Goal: Information Seeking & Learning: Learn about a topic

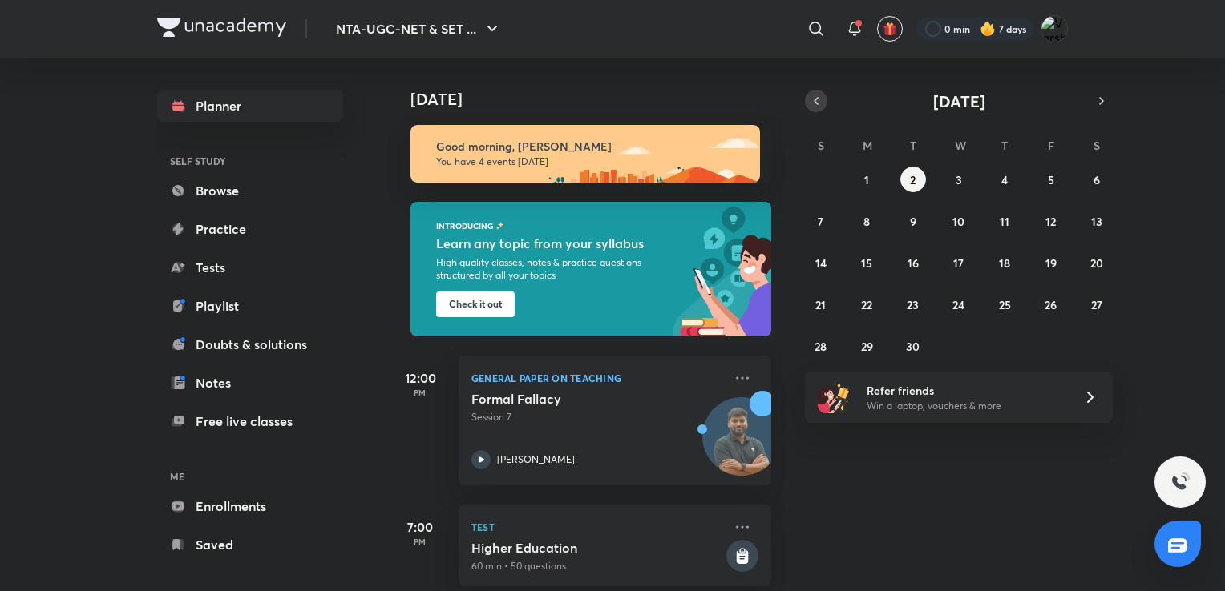
click at [814, 106] on icon "button" at bounding box center [815, 101] width 13 height 14
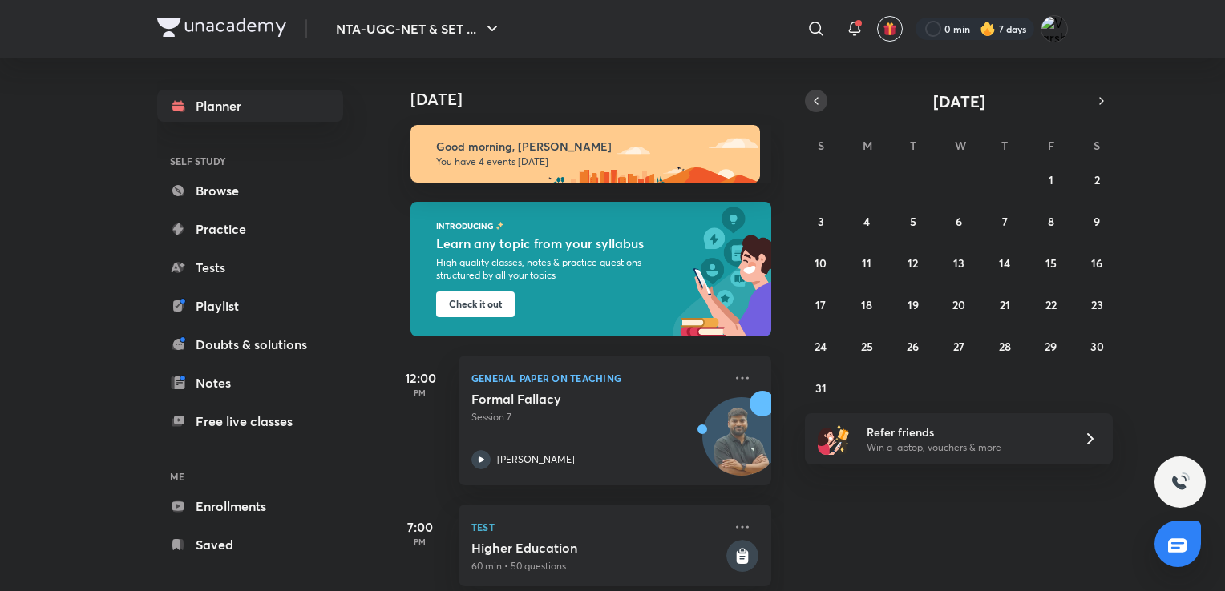
click at [814, 106] on icon "button" at bounding box center [815, 101] width 13 height 14
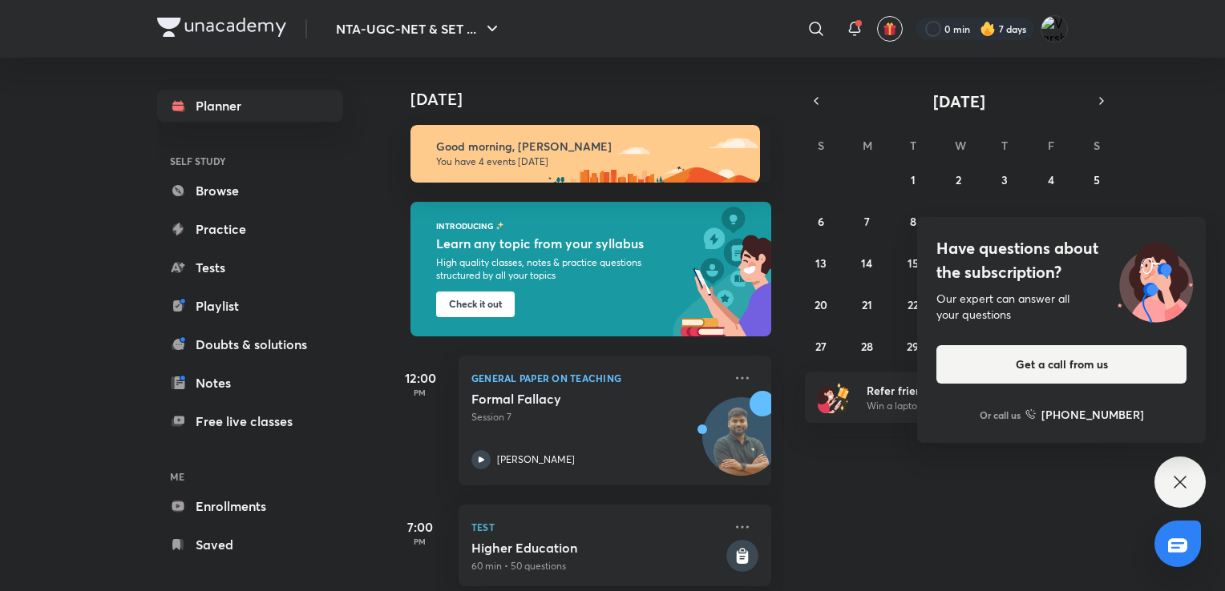
click at [1183, 474] on icon at bounding box center [1179, 482] width 19 height 19
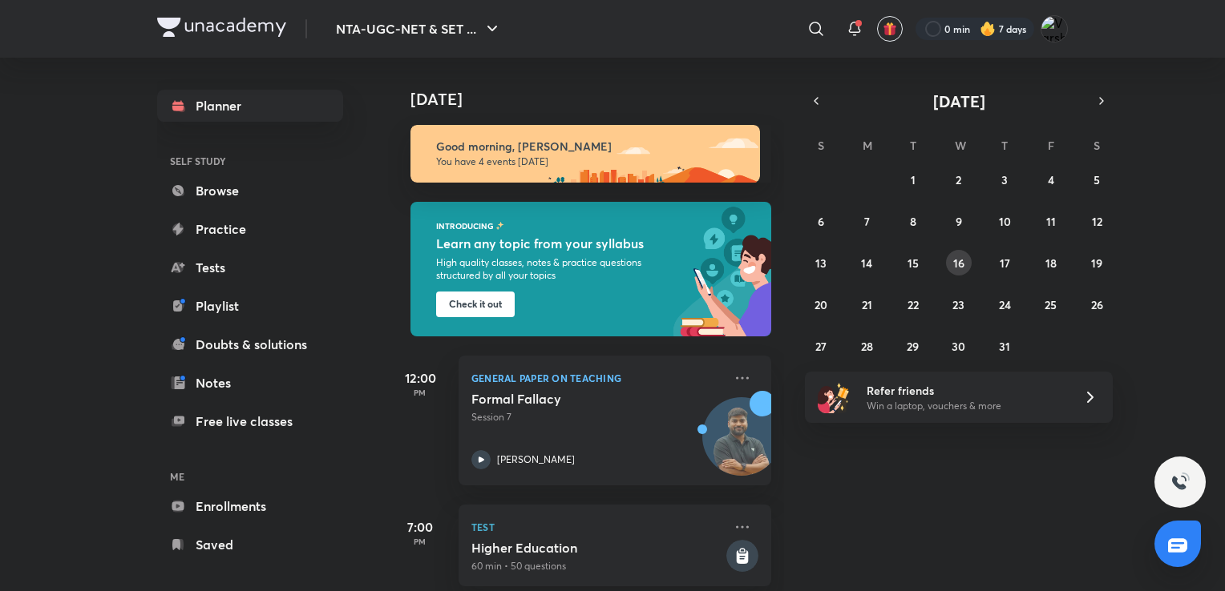
click at [957, 271] on button "16" at bounding box center [959, 263] width 26 height 26
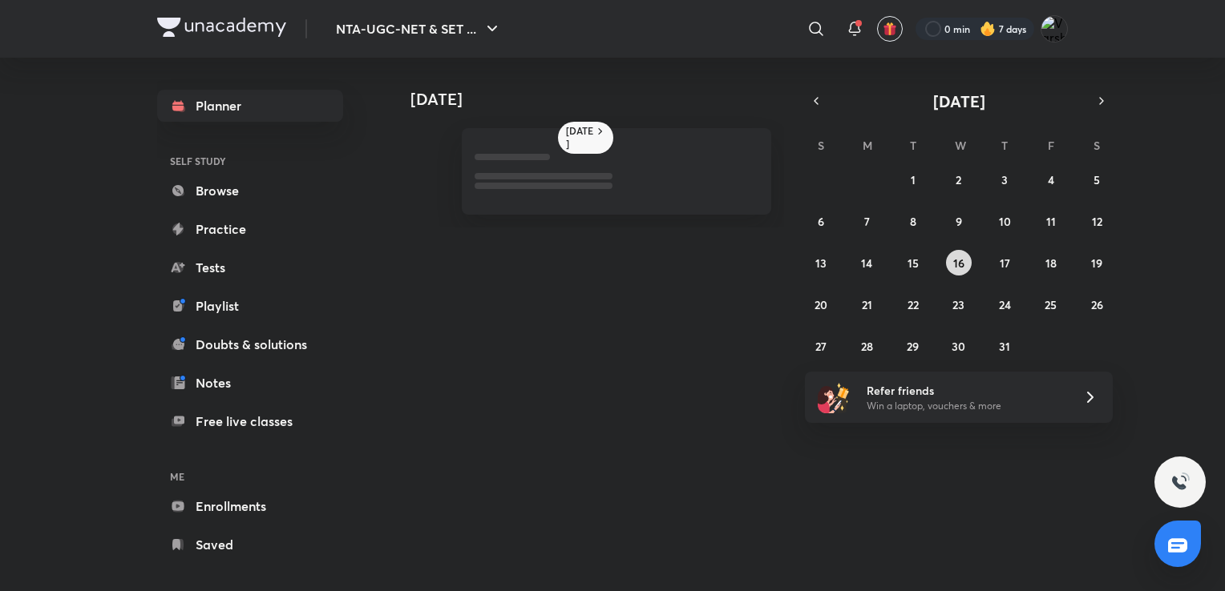
click at [957, 271] on button "16" at bounding box center [959, 263] width 26 height 26
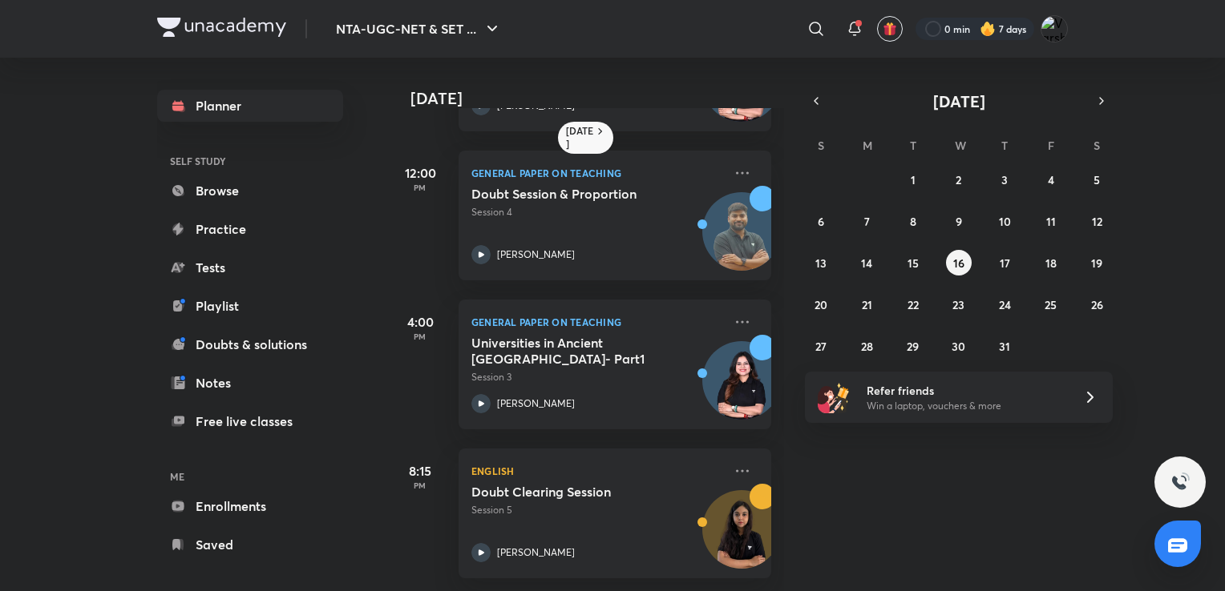
scroll to position [138, 0]
click at [912, 260] on abbr "15" at bounding box center [912, 263] width 11 height 15
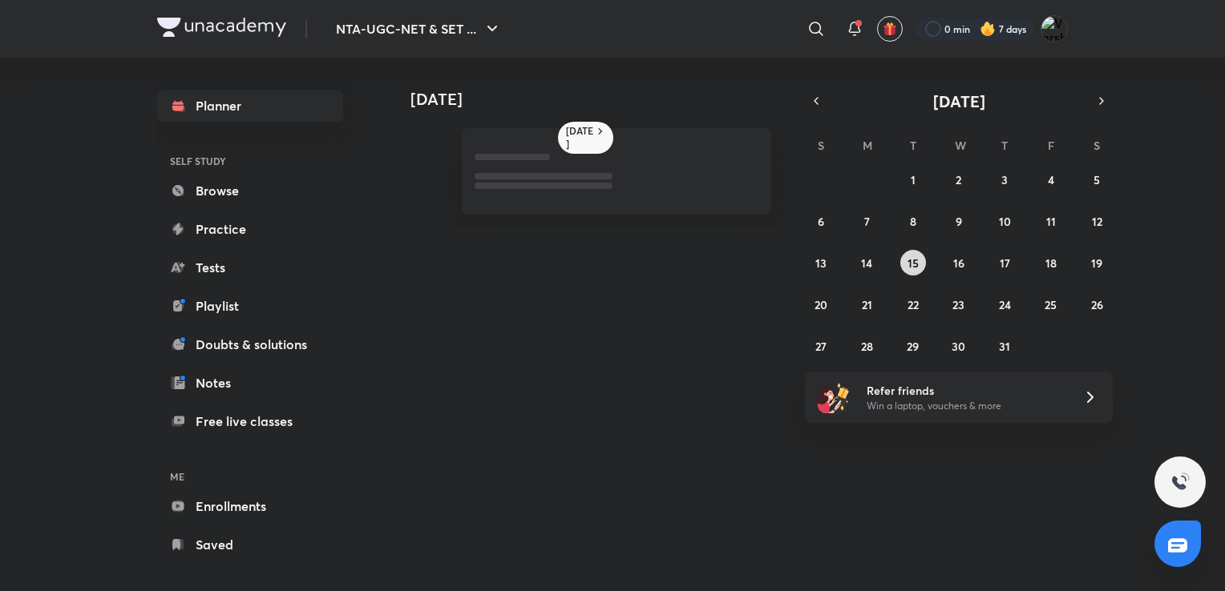
click at [912, 260] on abbr "15" at bounding box center [912, 263] width 11 height 15
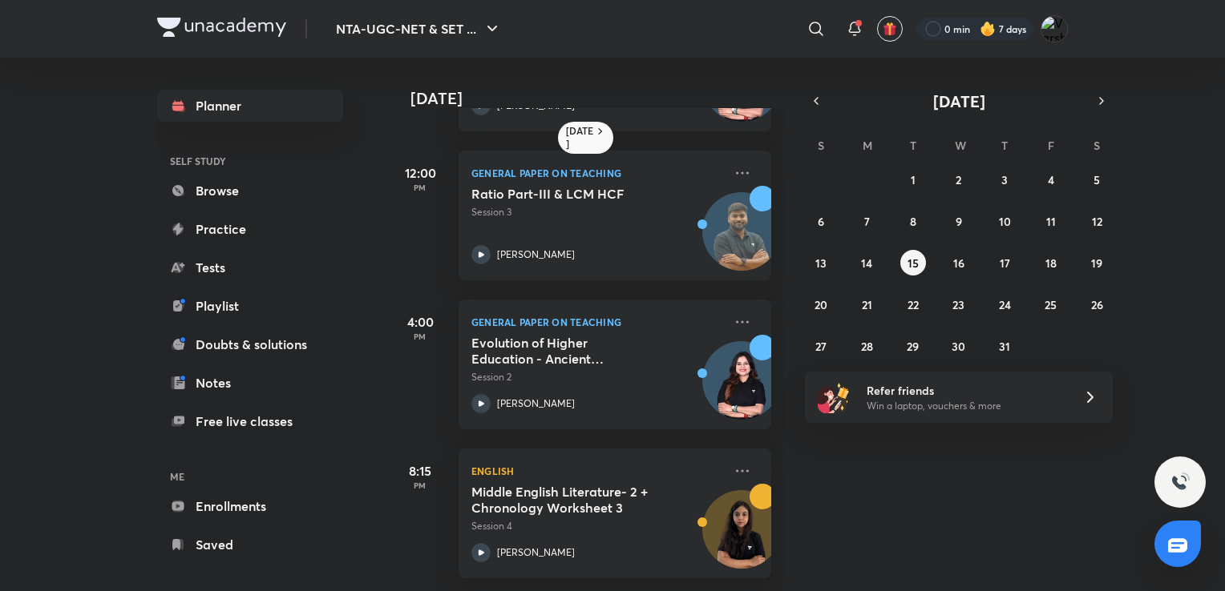
scroll to position [0, 0]
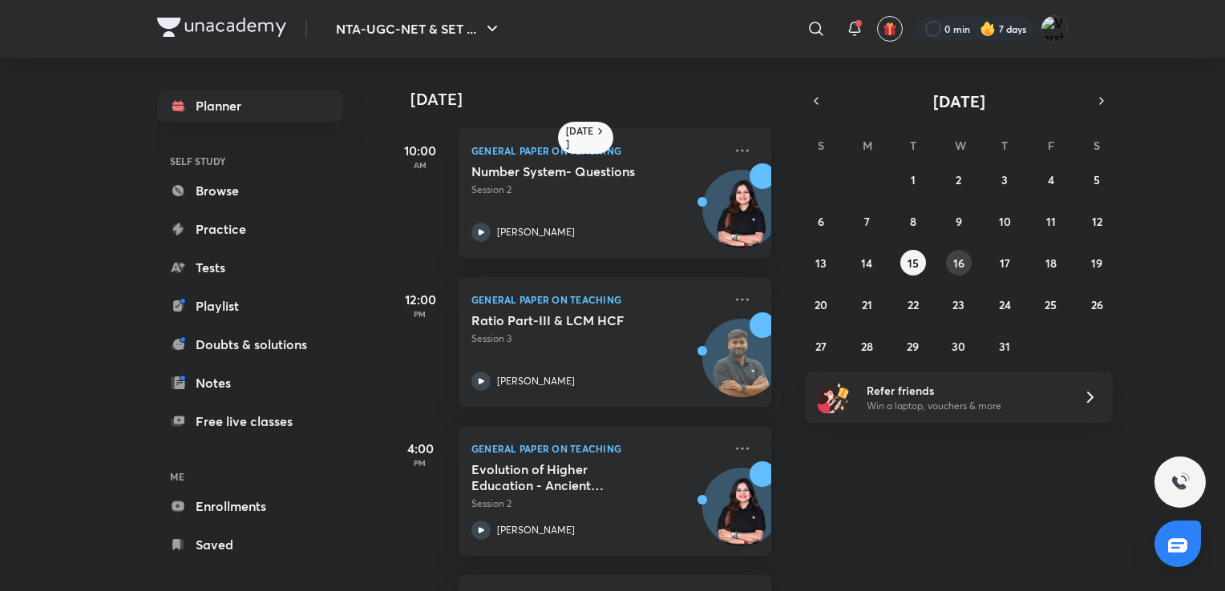
click at [961, 266] on abbr "16" at bounding box center [958, 263] width 11 height 15
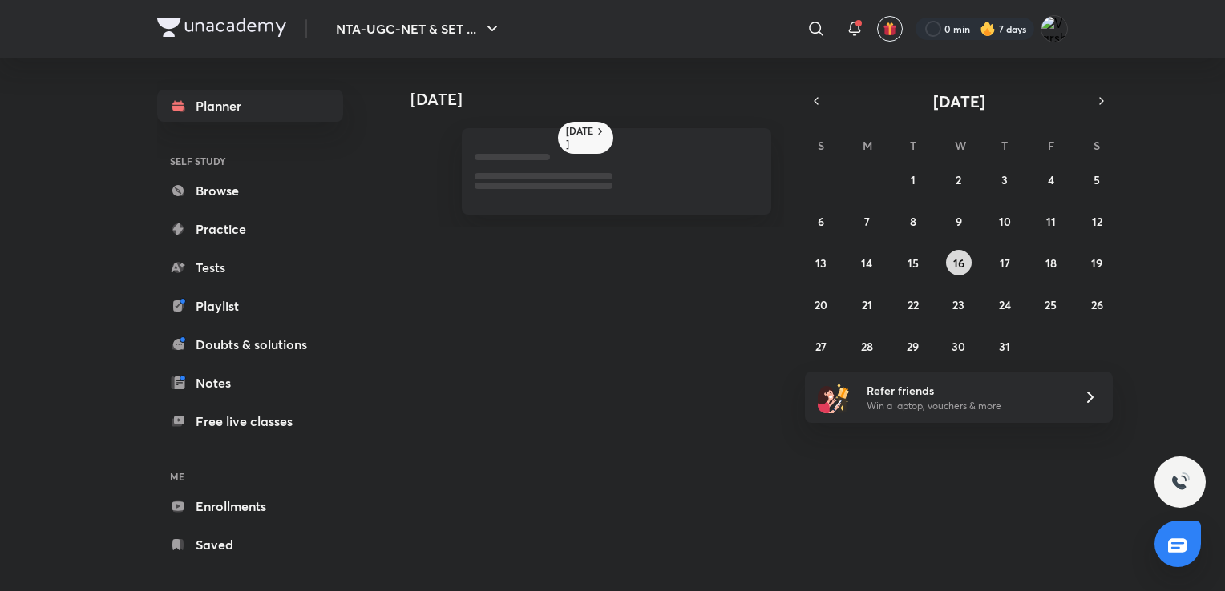
click at [961, 266] on abbr "16" at bounding box center [958, 263] width 11 height 15
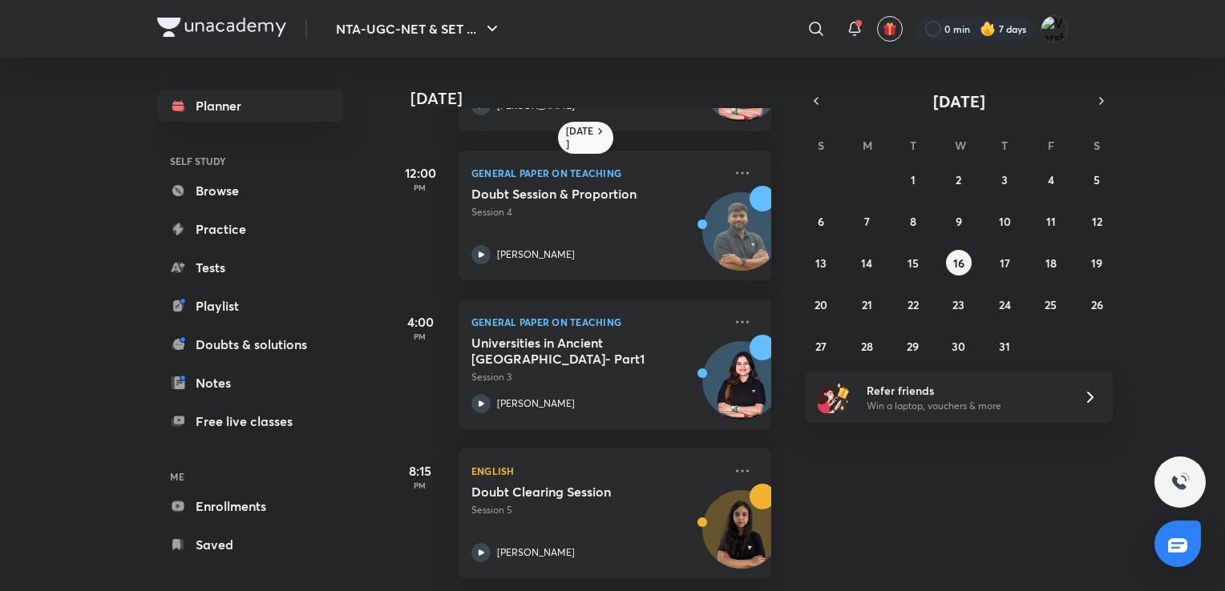
scroll to position [138, 0]
click at [997, 256] on button "17" at bounding box center [1004, 263] width 26 height 26
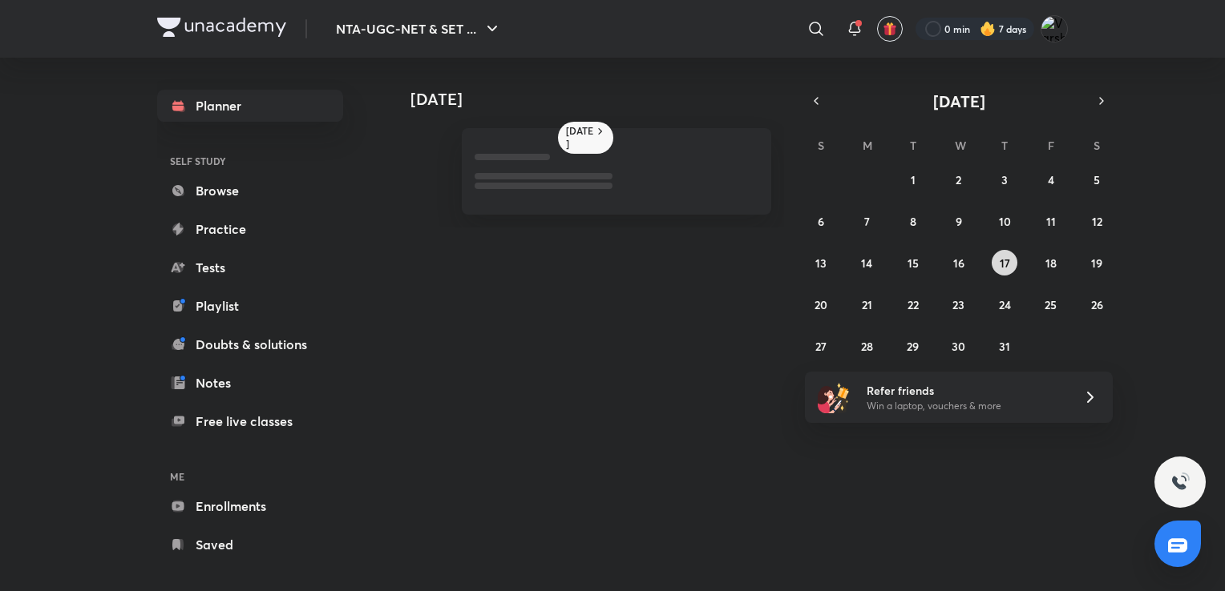
click at [997, 256] on button "17" at bounding box center [1004, 263] width 26 height 26
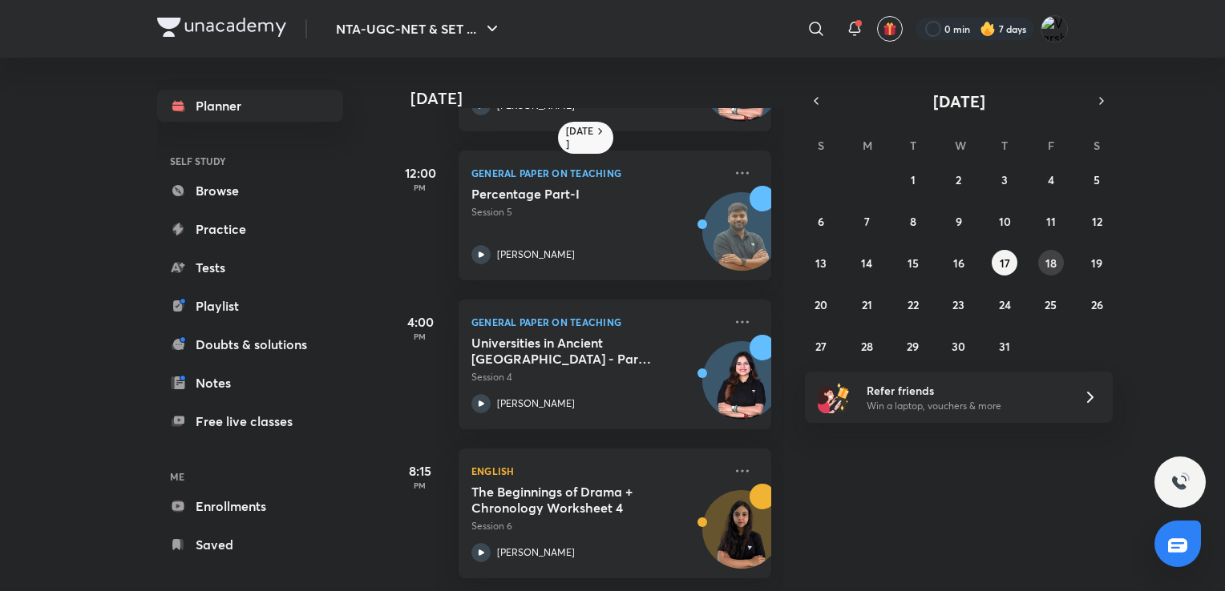
click at [1039, 266] on button "18" at bounding box center [1051, 263] width 26 height 26
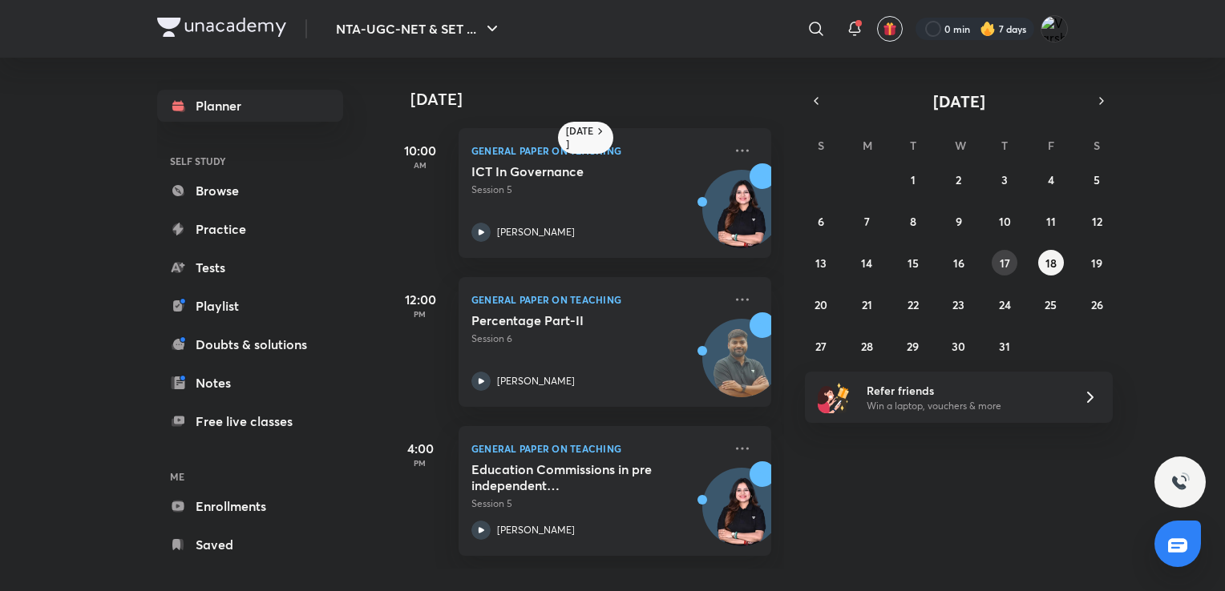
click at [1010, 264] on button "17" at bounding box center [1004, 263] width 26 height 26
click at [963, 274] on button "16" at bounding box center [959, 263] width 26 height 26
click at [999, 262] on abbr "17" at bounding box center [1004, 263] width 10 height 15
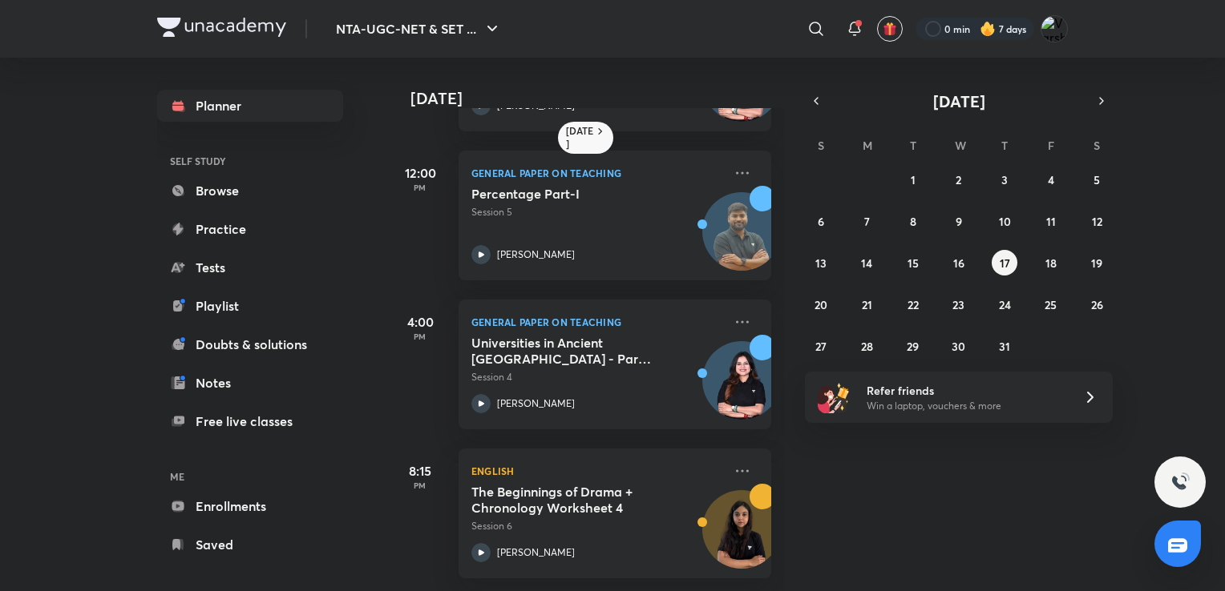
scroll to position [0, 0]
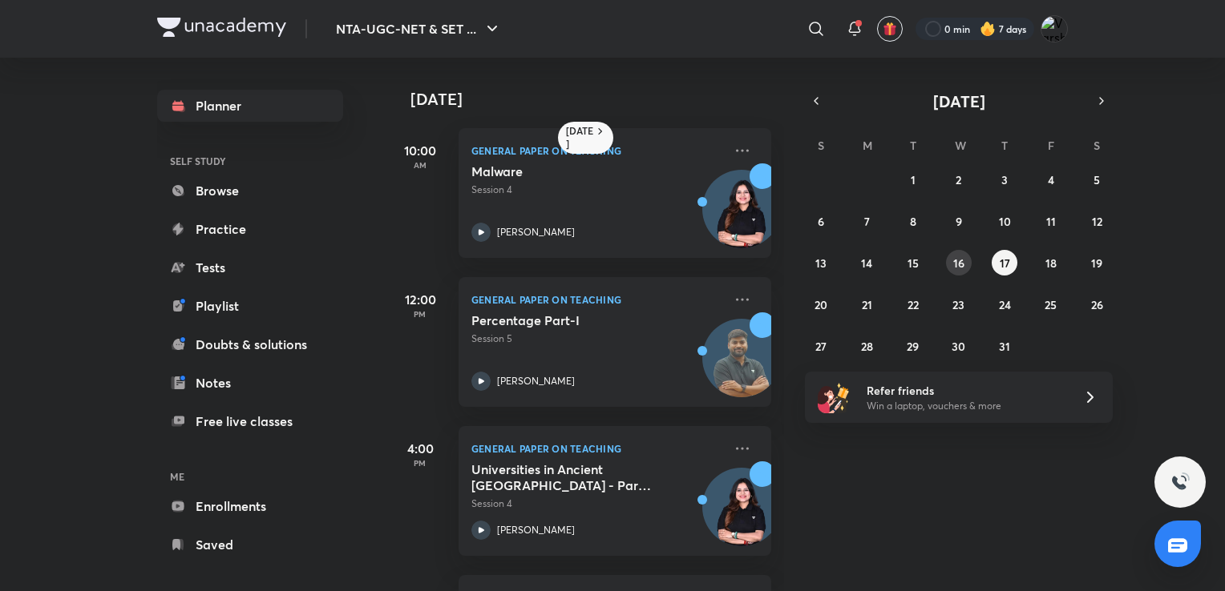
click at [960, 264] on abbr "16" at bounding box center [958, 263] width 11 height 15
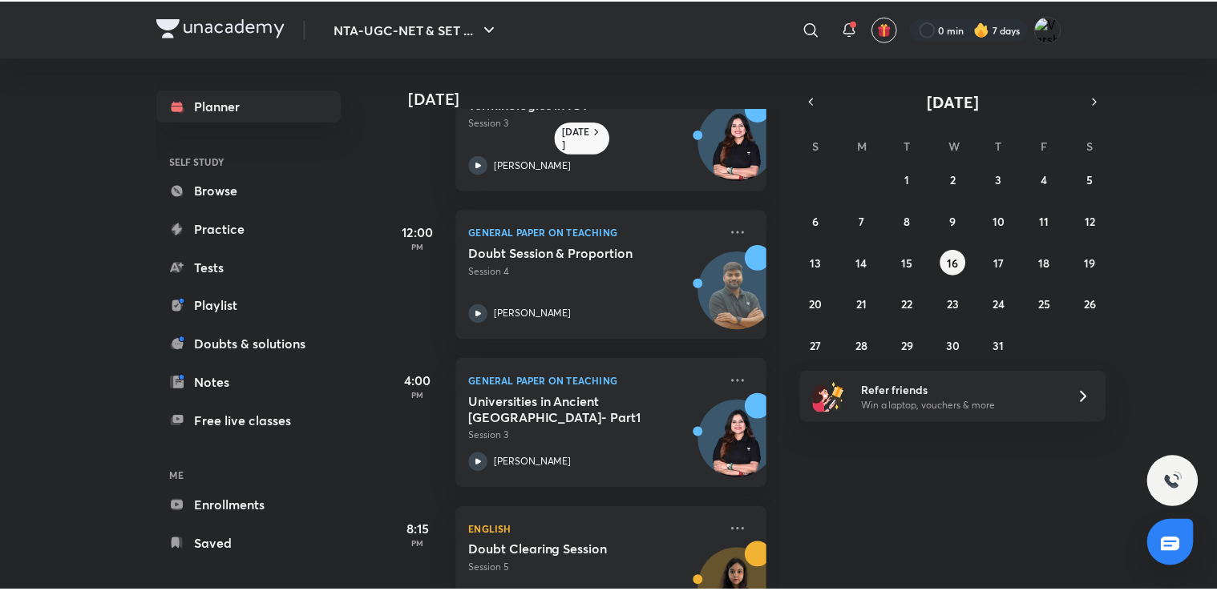
scroll to position [138, 0]
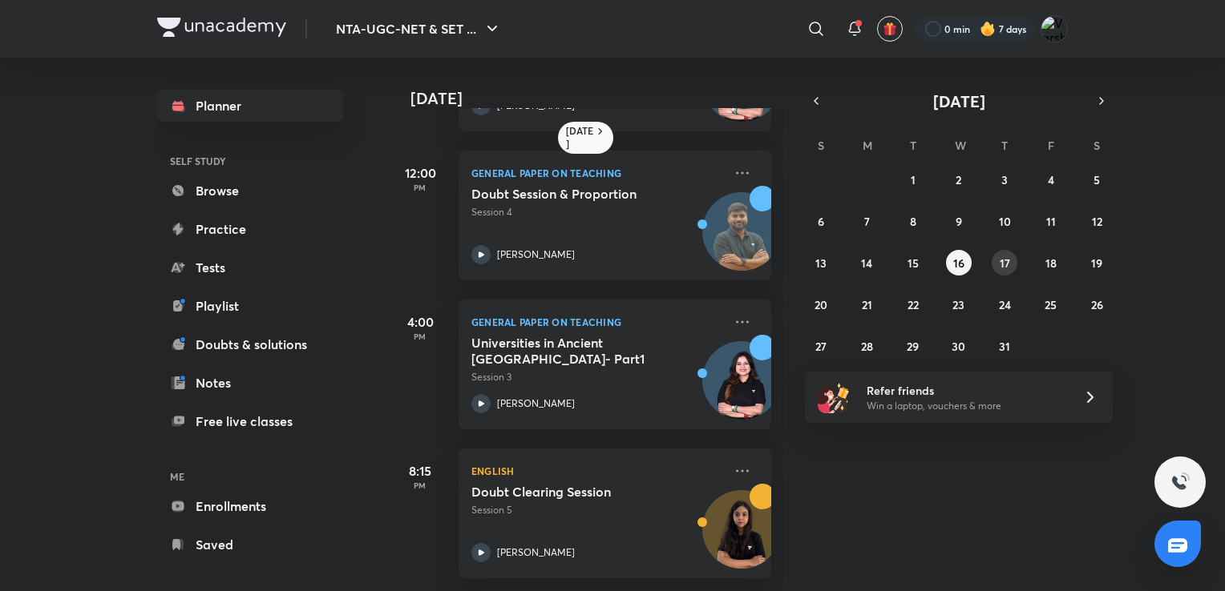
click at [1004, 262] on abbr "17" at bounding box center [1004, 263] width 10 height 15
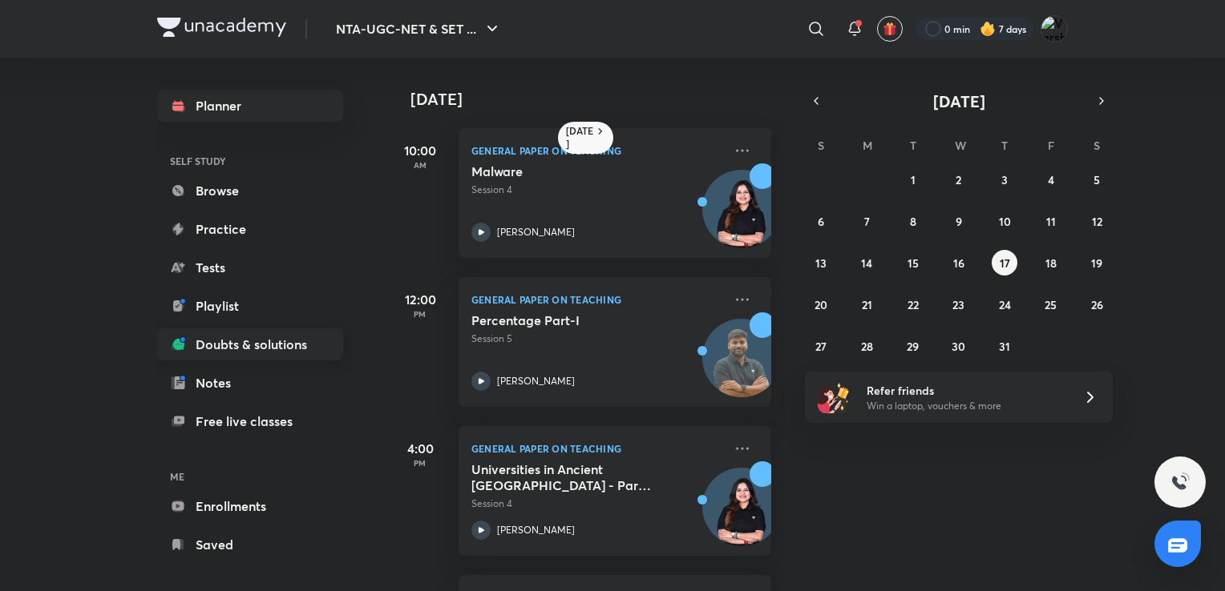
click at [208, 340] on link "Doubts & solutions" at bounding box center [250, 345] width 186 height 32
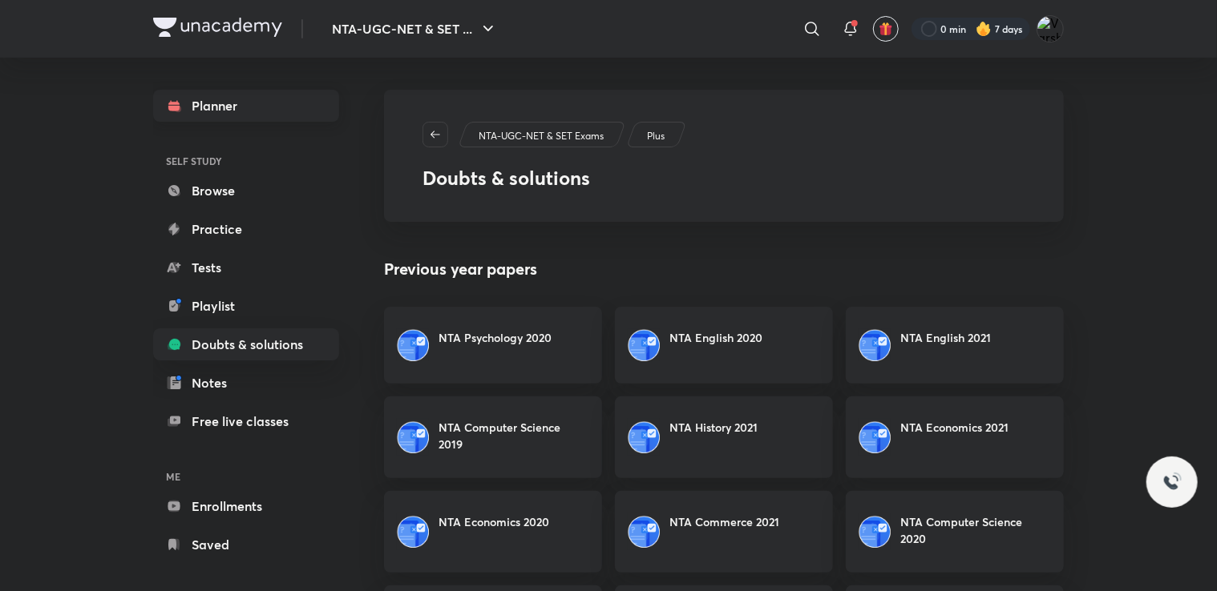
click at [256, 103] on link "Planner" at bounding box center [246, 106] width 186 height 32
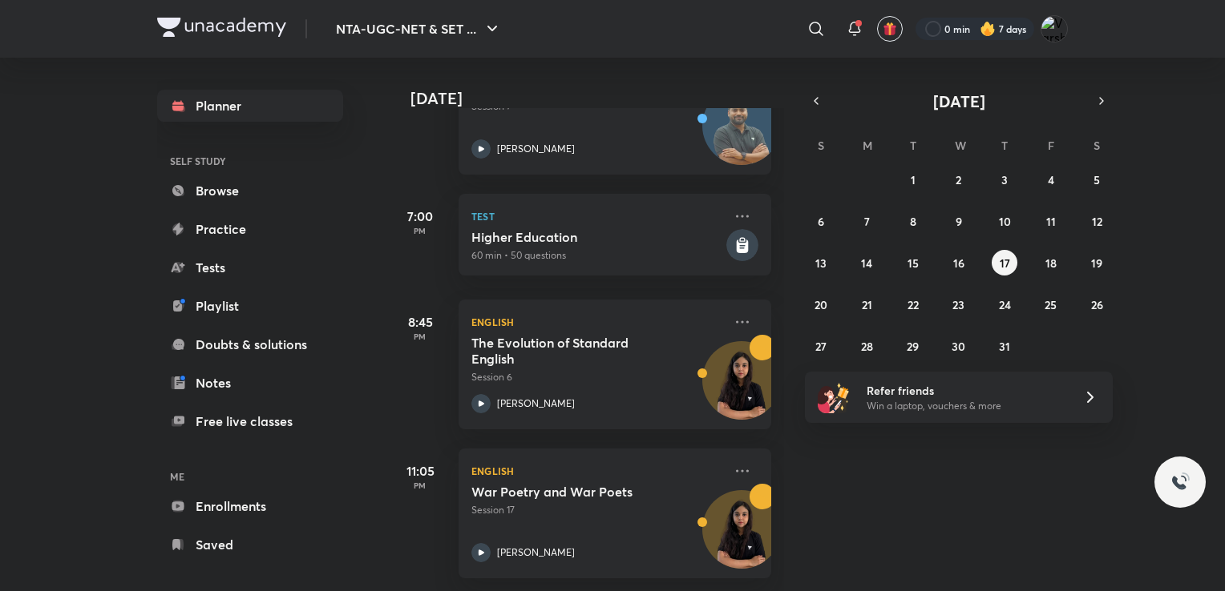
scroll to position [323, 0]
click at [959, 261] on abbr "16" at bounding box center [958, 263] width 11 height 15
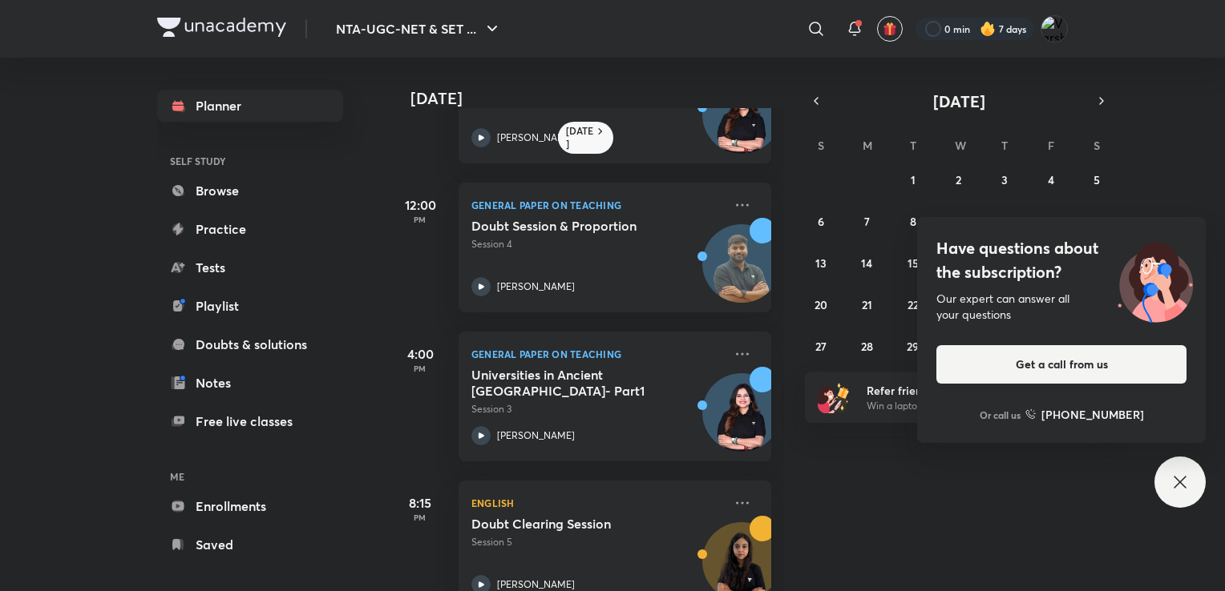
scroll to position [138, 0]
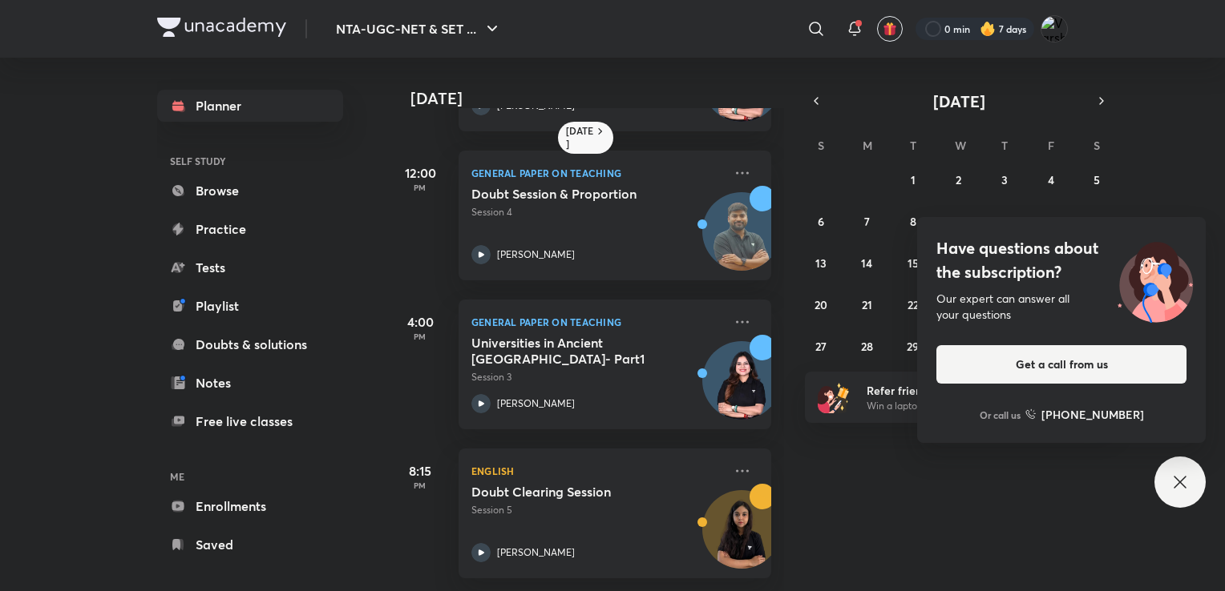
click at [1174, 497] on div "Have questions about the subscription? Our expert can answer all your questions…" at bounding box center [1179, 482] width 51 height 51
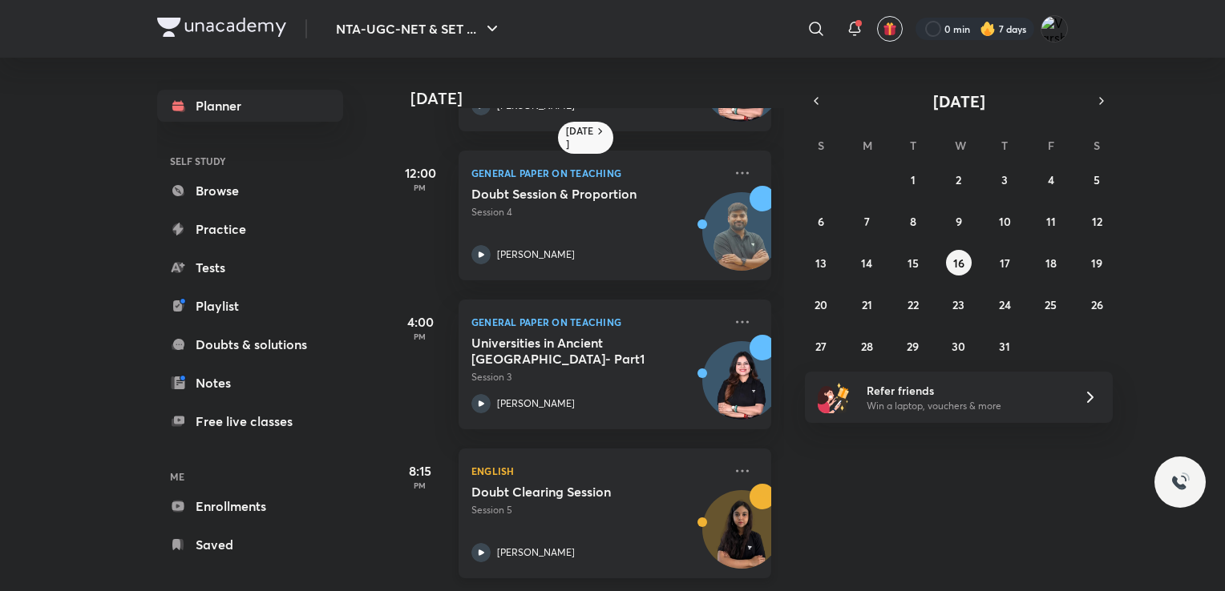
click at [703, 499] on img at bounding box center [741, 537] width 77 height 77
click at [1011, 261] on button "17" at bounding box center [1004, 263] width 26 height 26
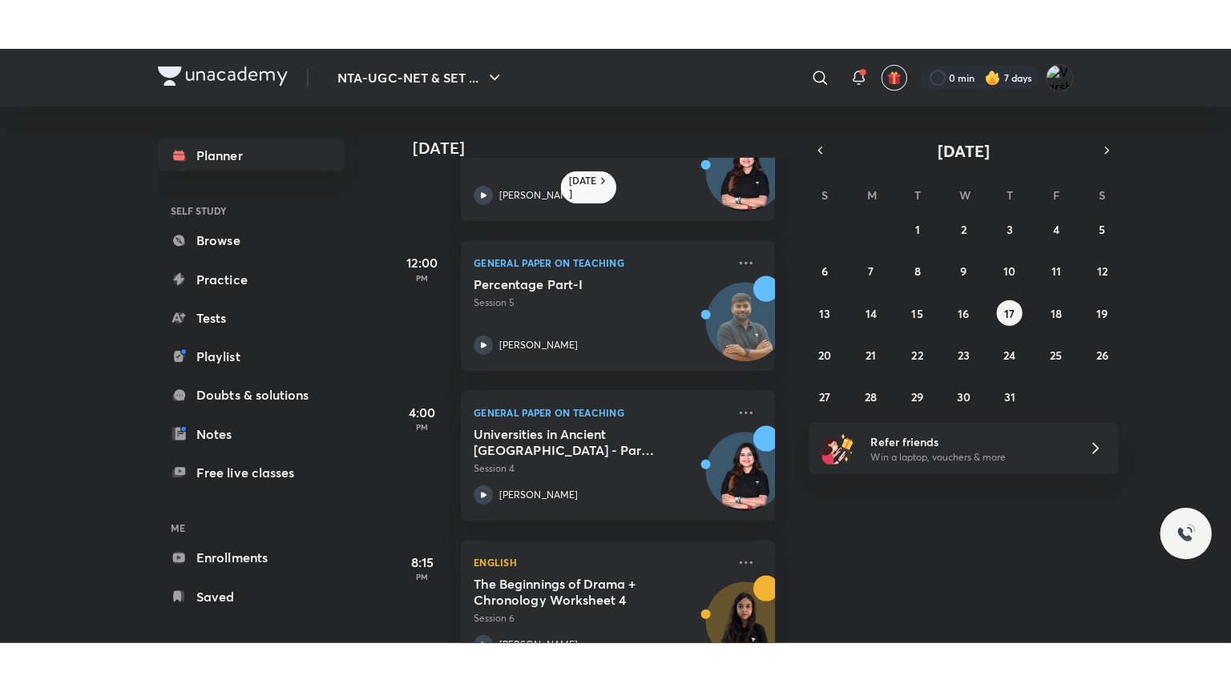
scroll to position [138, 0]
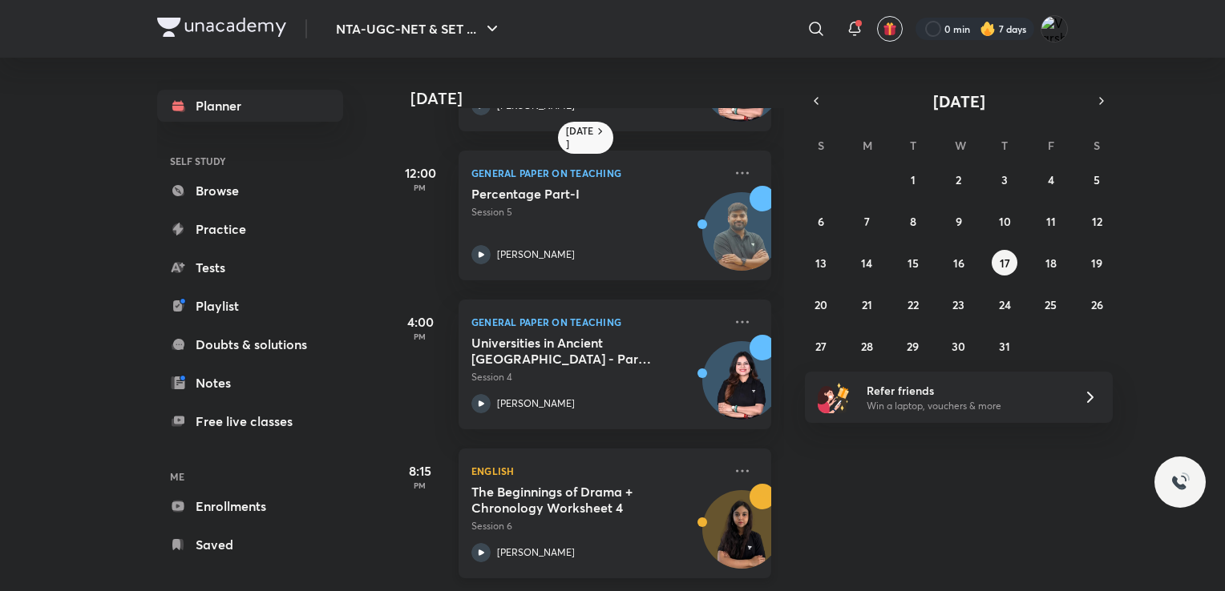
click at [595, 484] on h5 "The Beginnings of Drama + Chronology Worksheet 4" at bounding box center [571, 500] width 200 height 32
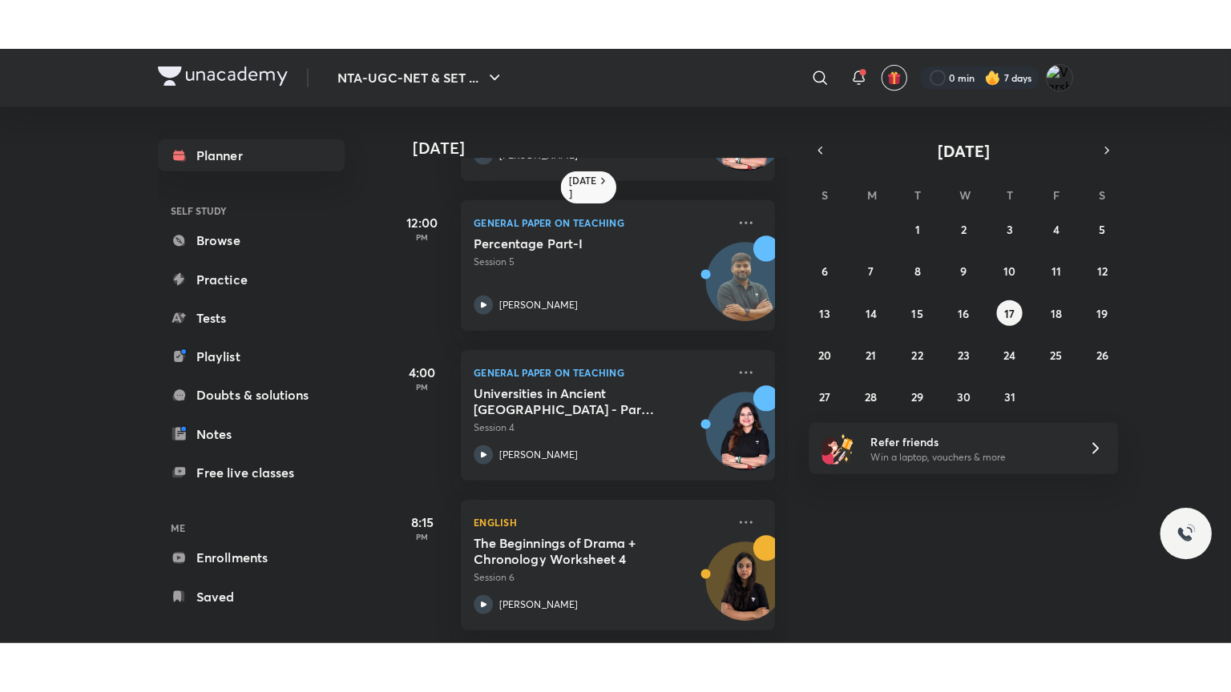
scroll to position [38, 0]
